Goal: Task Accomplishment & Management: Manage account settings

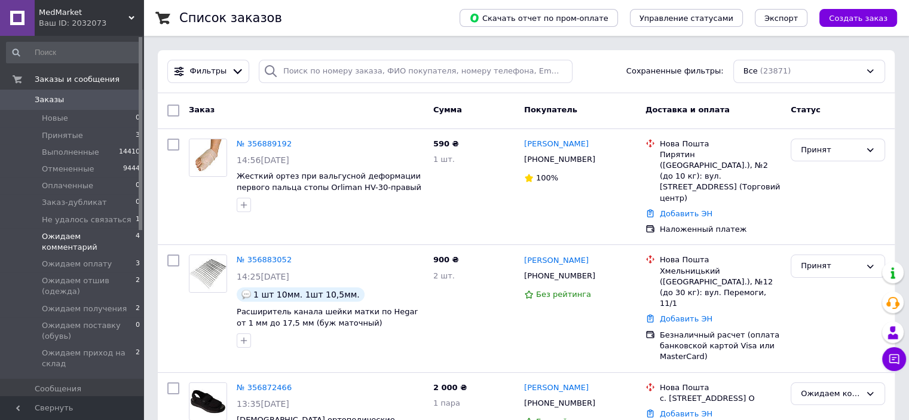
click at [98, 234] on span "Ожидаем комментарий" at bounding box center [89, 242] width 94 height 22
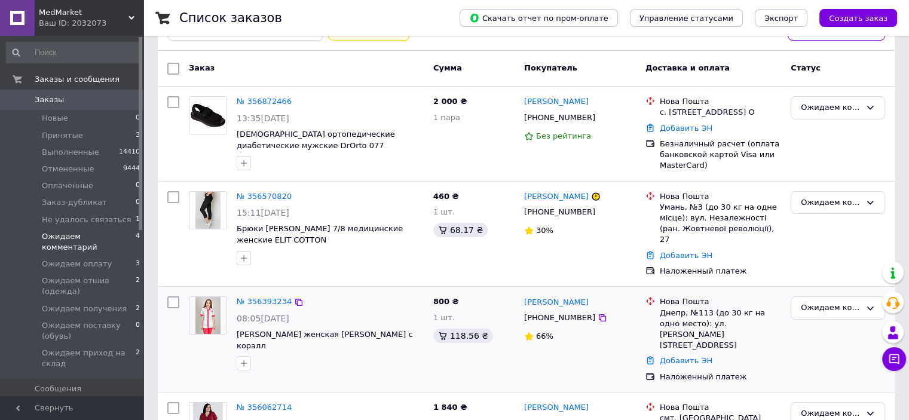
scroll to position [154, 0]
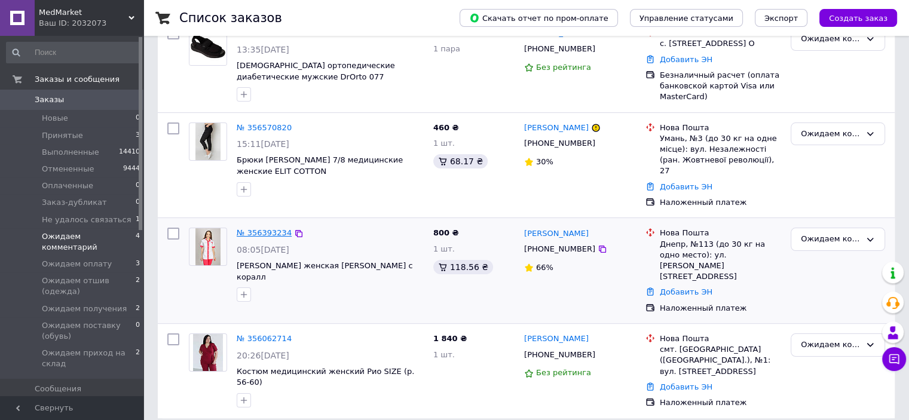
click at [266, 234] on link "№ 356393234" at bounding box center [264, 232] width 55 height 9
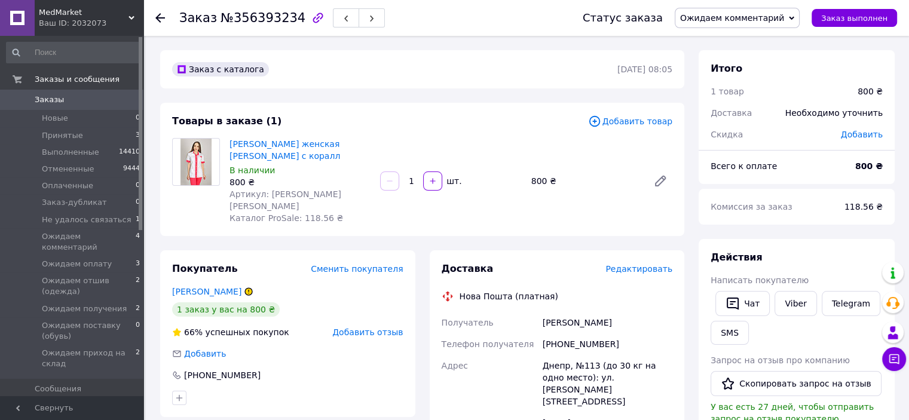
click at [311, 16] on icon "button" at bounding box center [318, 18] width 14 height 14
click at [155, 17] on use at bounding box center [160, 18] width 10 height 10
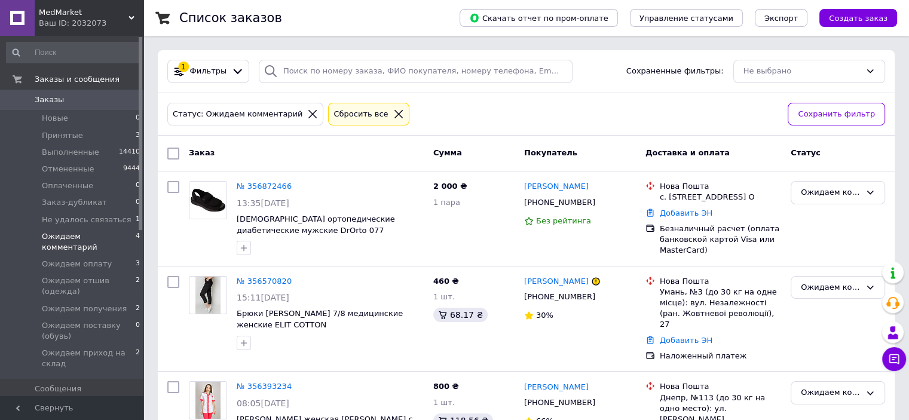
click at [63, 98] on span "Заказы" at bounding box center [73, 99] width 76 height 11
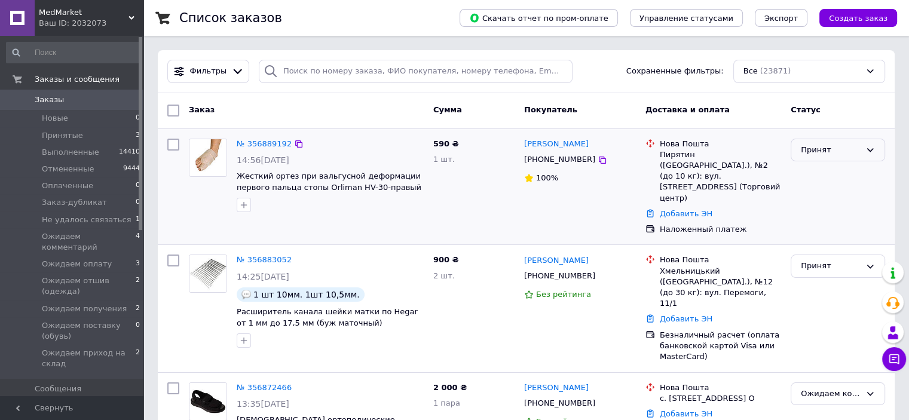
click at [875, 148] on div "Принят" at bounding box center [838, 150] width 94 height 23
click at [827, 209] on li "Ожидаем оплату" at bounding box center [837, 211] width 93 height 22
click at [44, 100] on span "Заказы" at bounding box center [49, 99] width 29 height 11
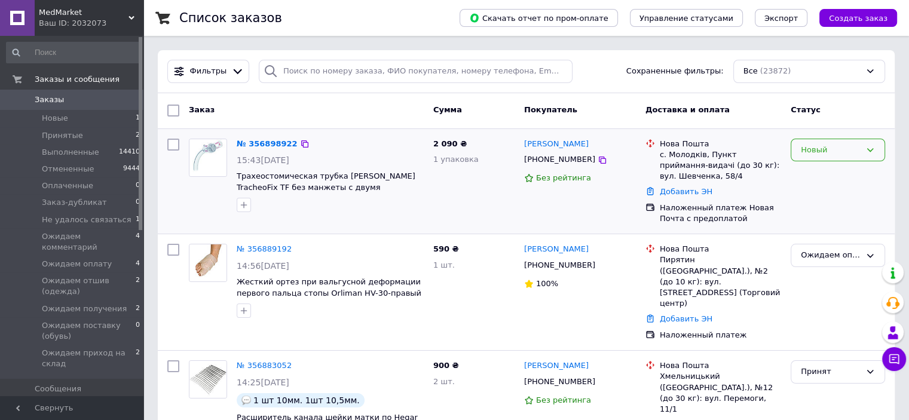
click at [873, 145] on icon at bounding box center [871, 150] width 10 height 10
click at [815, 174] on li "Принят" at bounding box center [837, 175] width 93 height 22
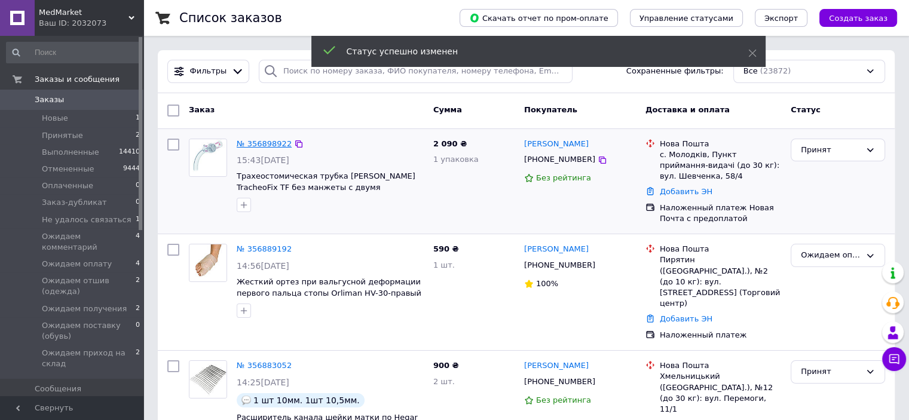
click at [267, 145] on link "№ 356898922" at bounding box center [264, 143] width 55 height 9
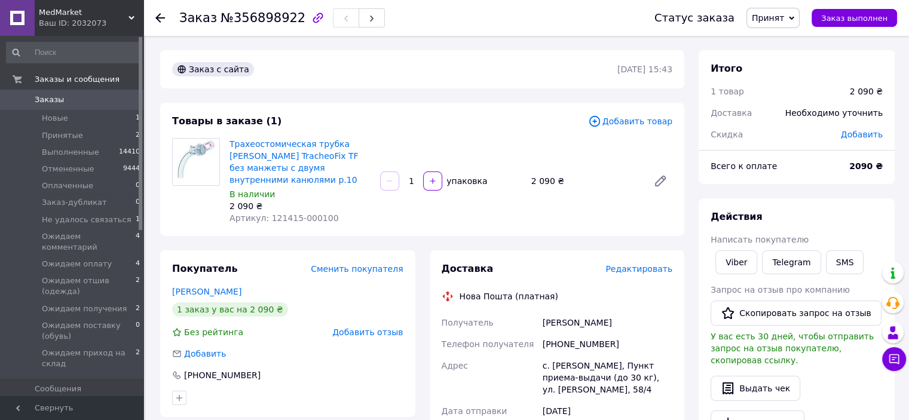
drag, startPoint x: 157, startPoint y: 17, endPoint x: 246, endPoint y: 98, distance: 120.6
click at [157, 16] on use at bounding box center [160, 18] width 10 height 10
